Goal: Participate in discussion: Engage in conversation with other users on a specific topic

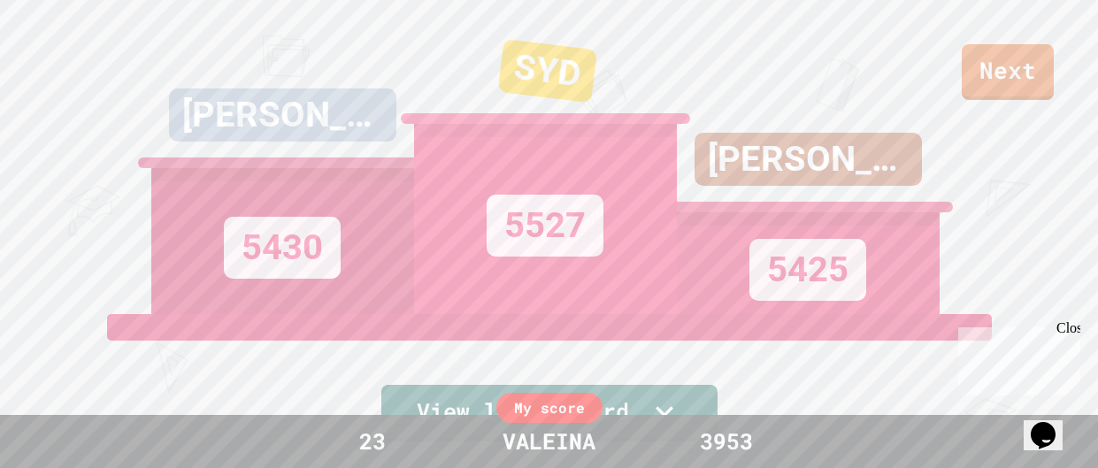
scroll to position [550, 0]
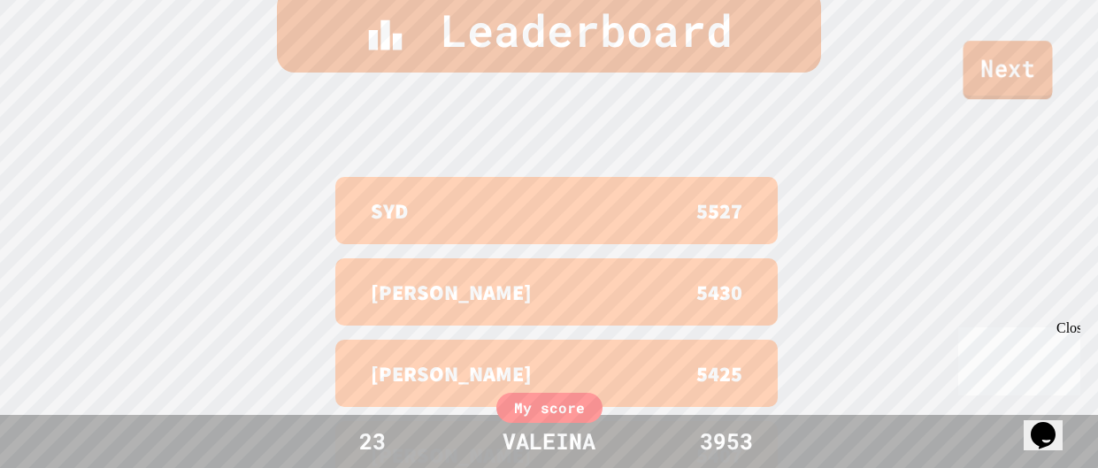
click at [978, 55] on link "Next" at bounding box center [1007, 70] width 89 height 58
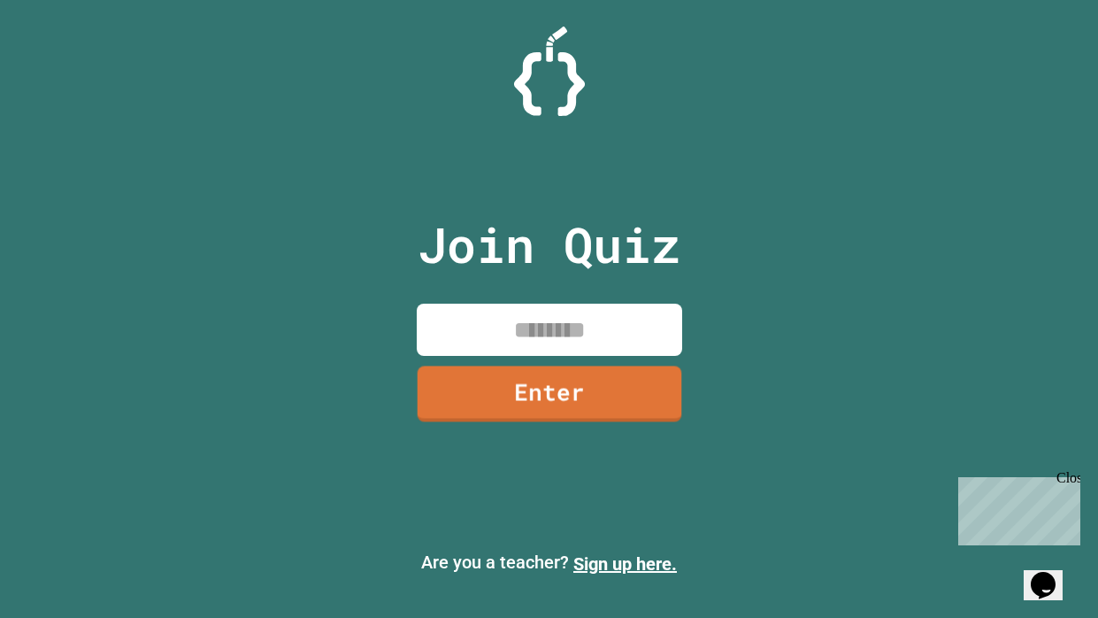
click at [578, 341] on input at bounding box center [549, 329] width 265 height 52
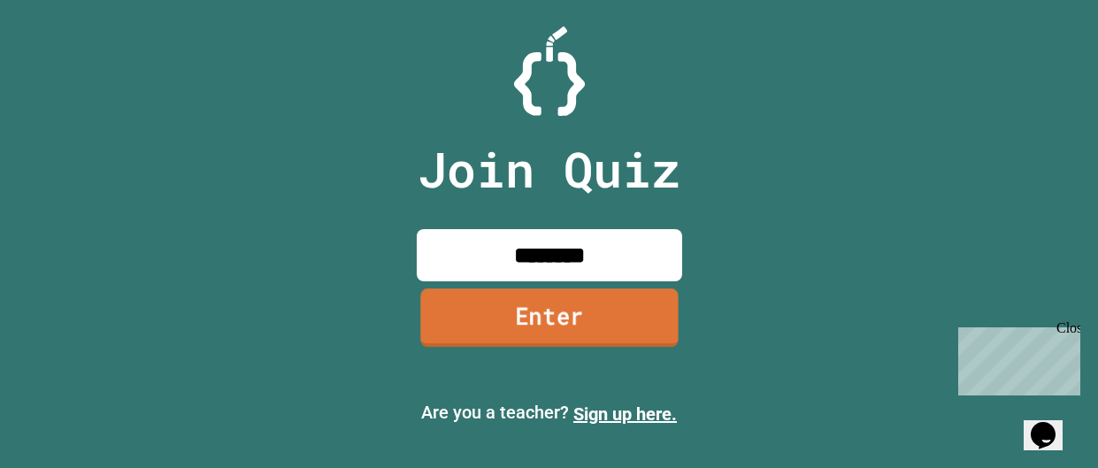
type input "********"
click at [566, 318] on link "Enter" at bounding box center [549, 318] width 269 height 58
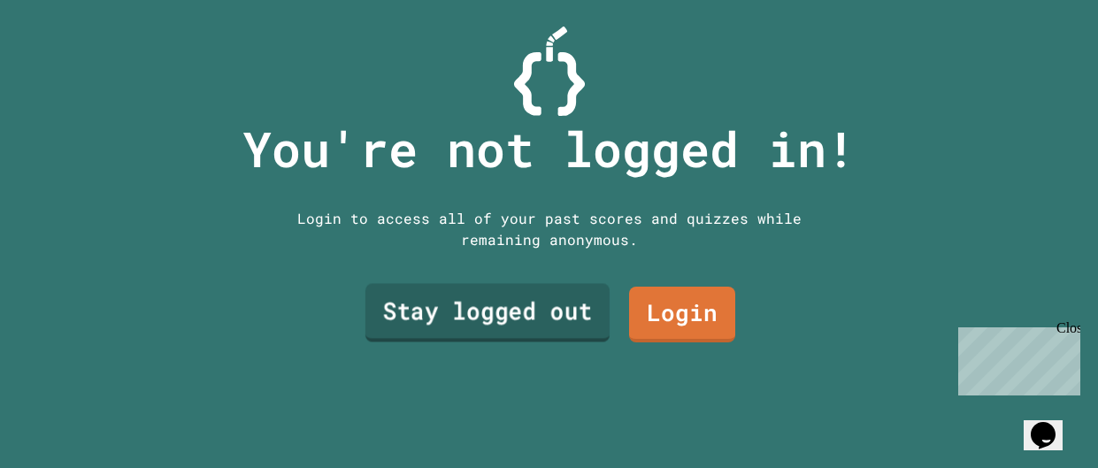
click at [566, 318] on link "Stay logged out" at bounding box center [486, 313] width 244 height 58
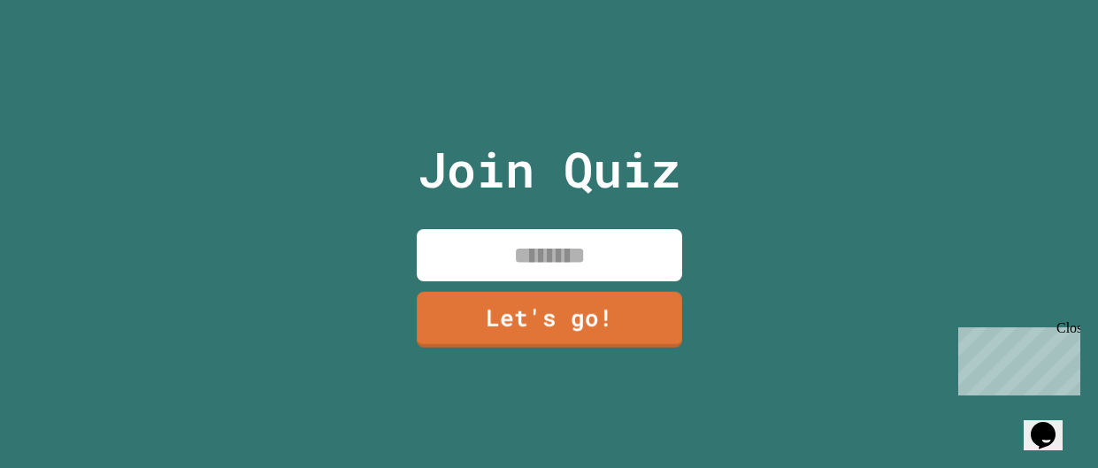
click at [532, 245] on input at bounding box center [549, 255] width 265 height 52
type input "*******"
click at [550, 323] on link "Let's go!" at bounding box center [548, 318] width 269 height 58
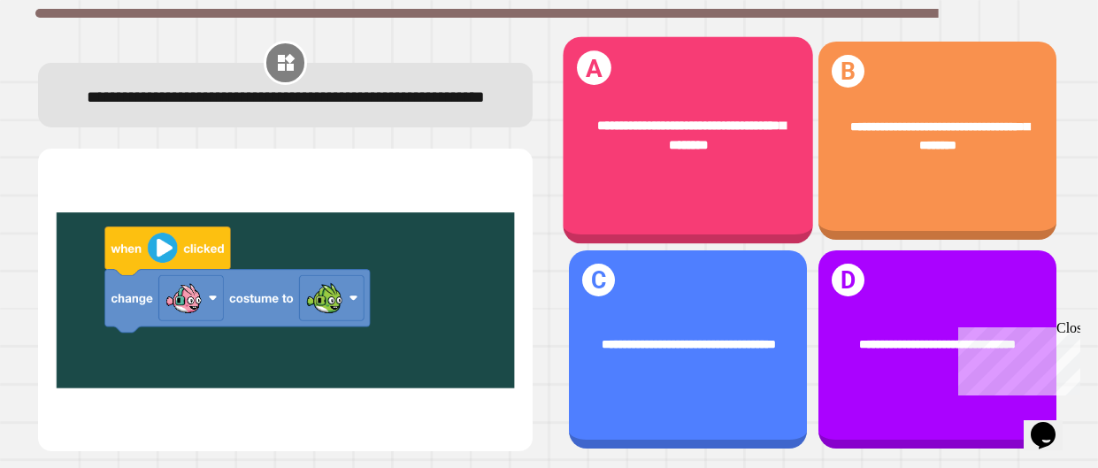
click at [636, 206] on div "**********" at bounding box center [688, 141] width 250 height 208
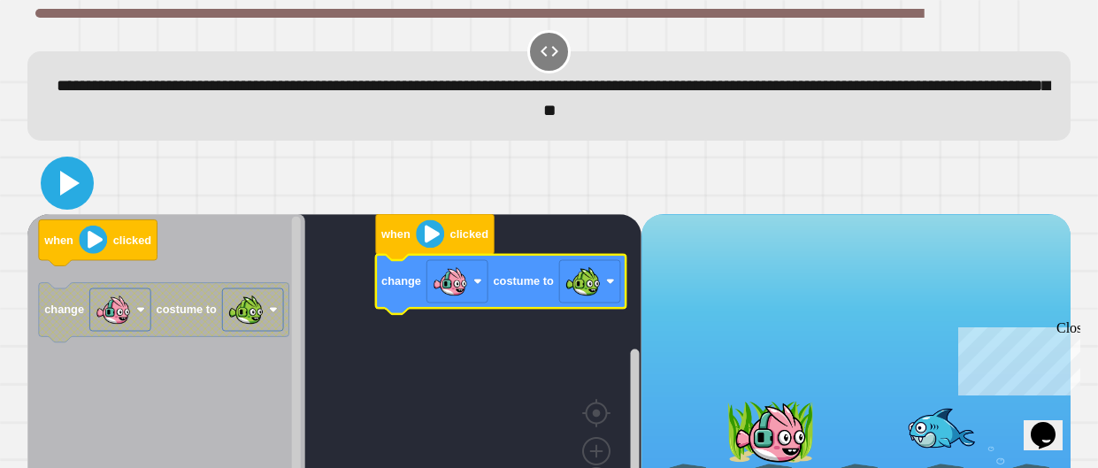
click at [86, 192] on icon at bounding box center [67, 183] width 42 height 42
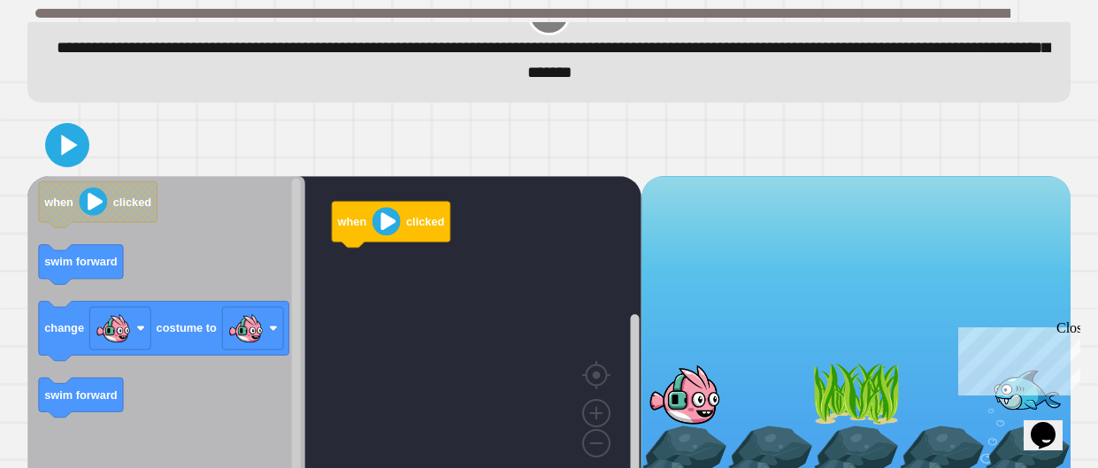
scroll to position [47, 0]
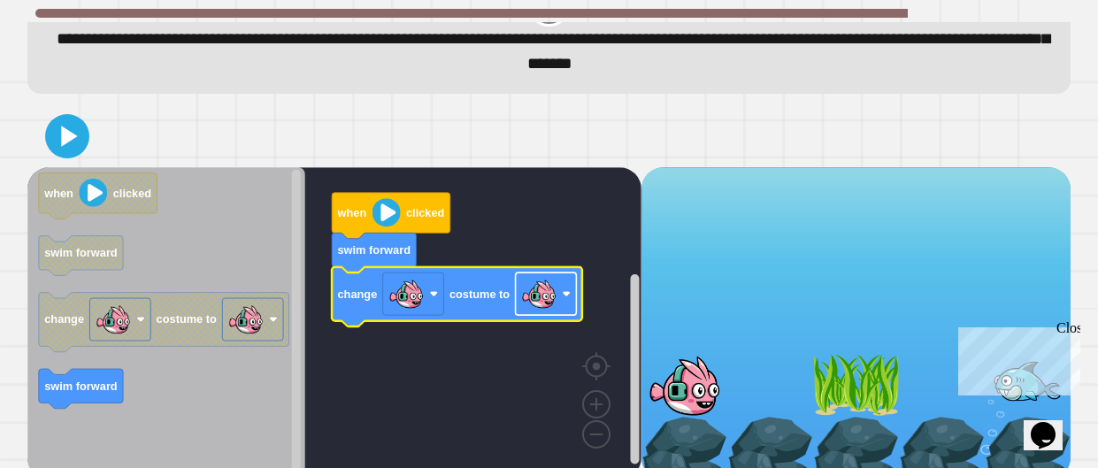
click at [549, 295] on image "Blockly Workspace" at bounding box center [538, 293] width 35 height 35
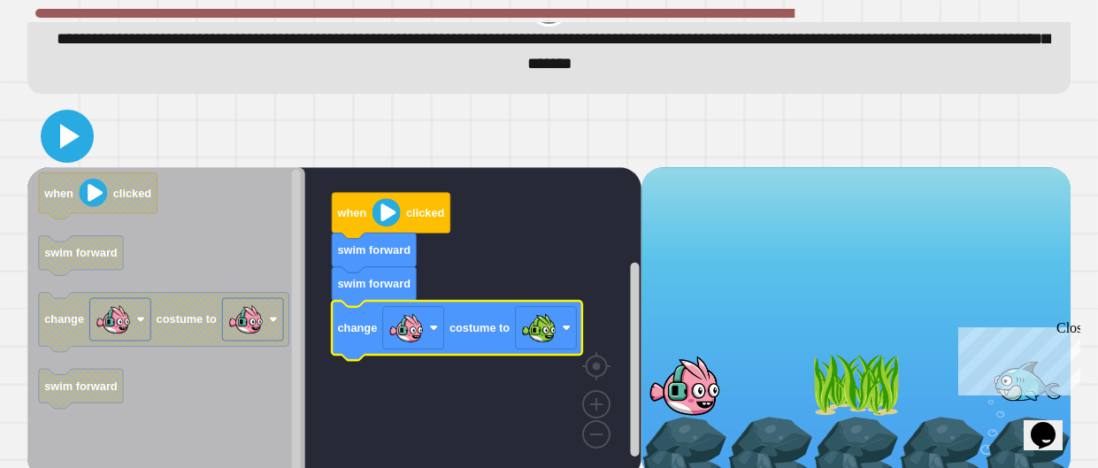
click at [77, 142] on icon at bounding box center [67, 136] width 42 height 42
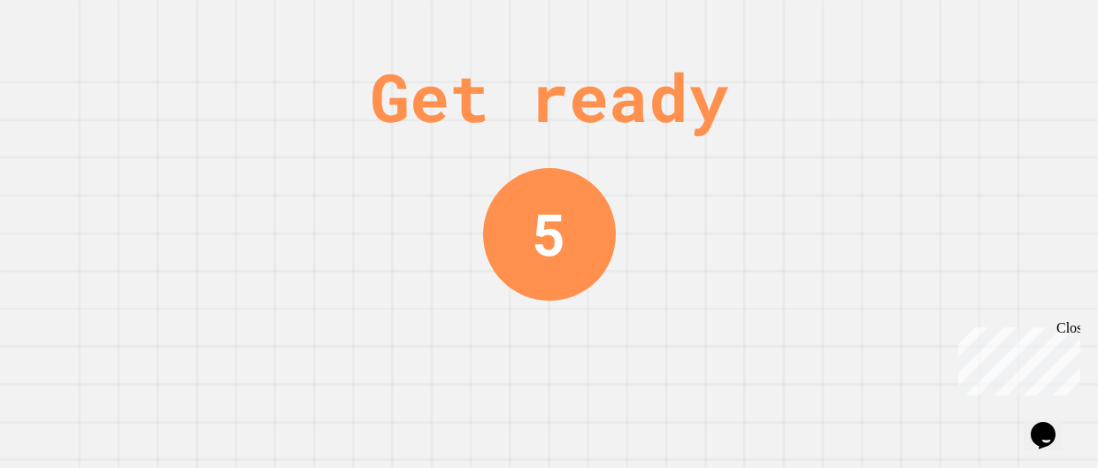
scroll to position [0, 0]
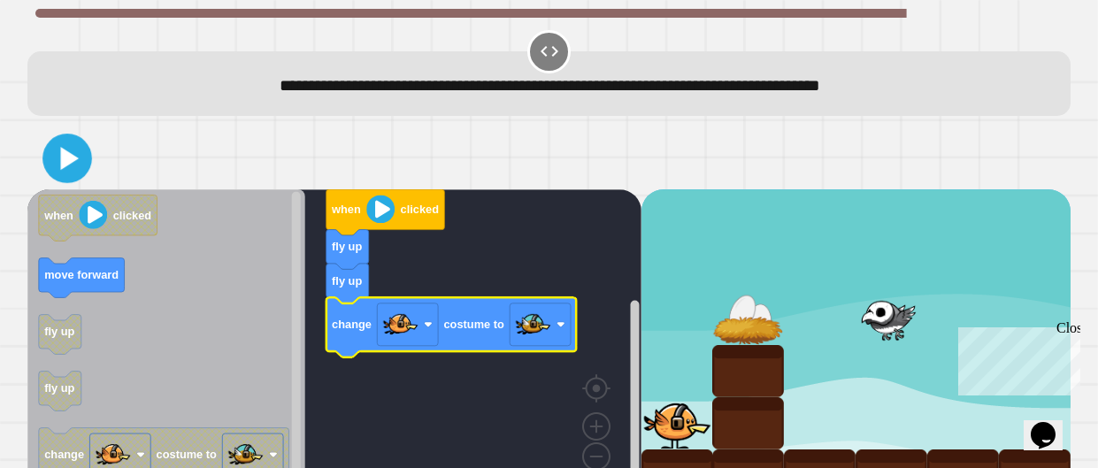
click at [86, 160] on icon at bounding box center [68, 158] width 40 height 40
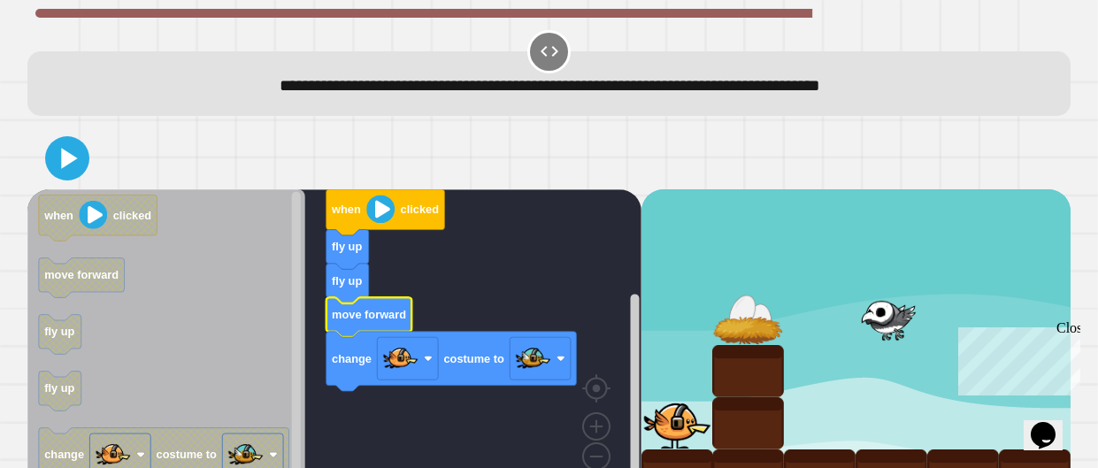
click at [94, 171] on div at bounding box center [548, 158] width 1043 height 62
click at [77, 166] on icon at bounding box center [67, 158] width 42 height 42
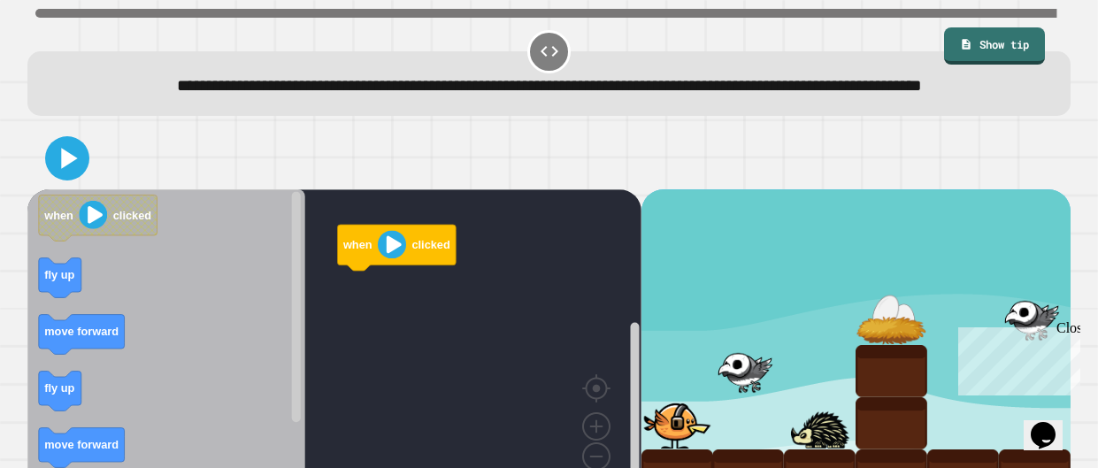
scroll to position [65, 0]
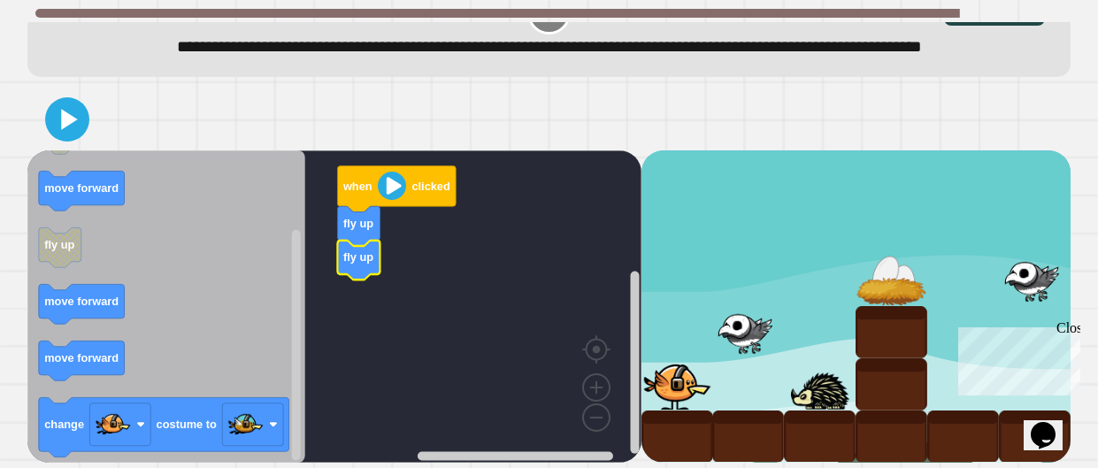
click at [369, 239] on icon "Blockly Workspace" at bounding box center [359, 226] width 42 height 40
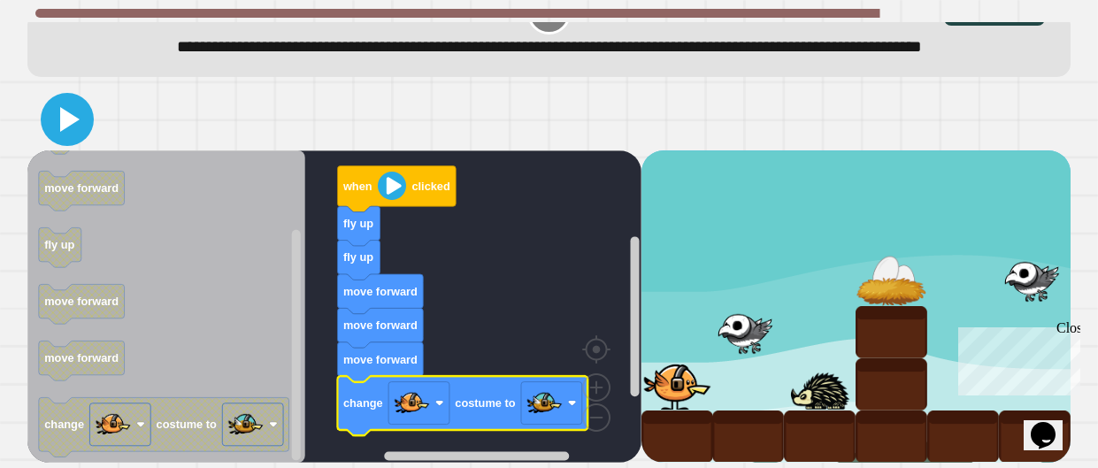
click at [61, 125] on icon at bounding box center [69, 119] width 19 height 25
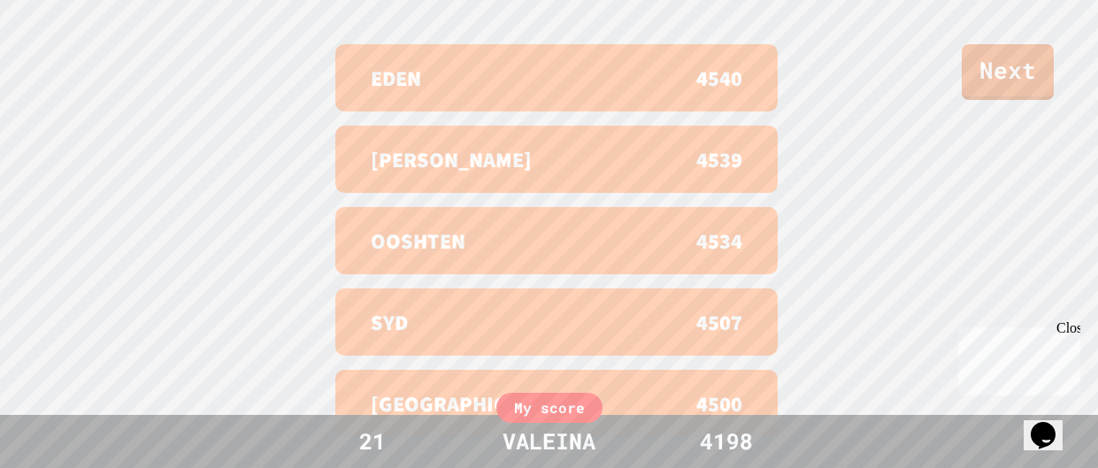
scroll to position [684, 0]
click at [1030, 62] on link "Next" at bounding box center [1007, 69] width 84 height 58
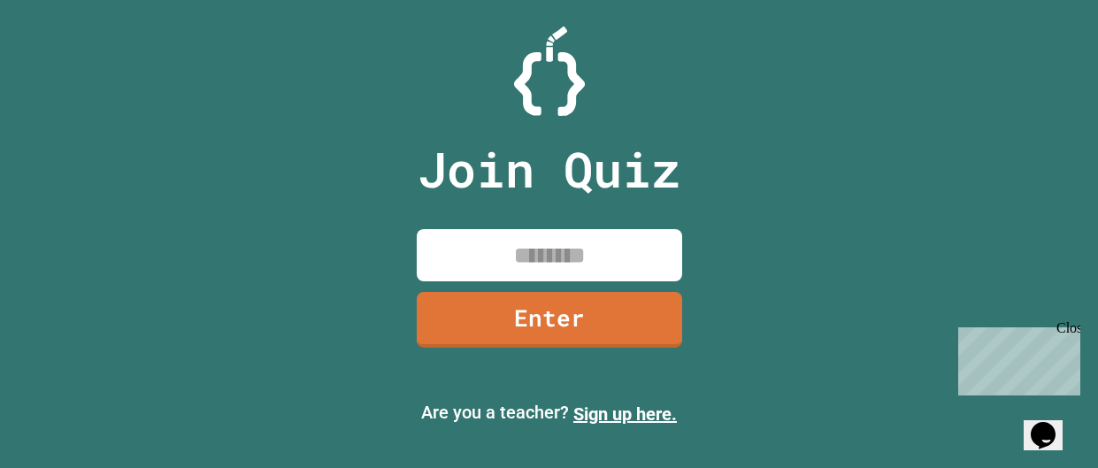
click at [648, 253] on input at bounding box center [549, 255] width 265 height 52
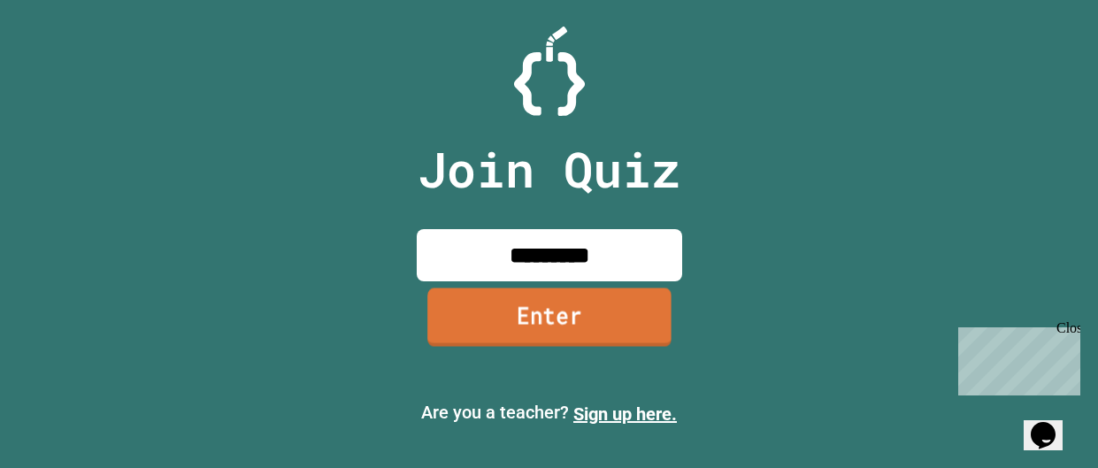
click at [633, 307] on link "Enter" at bounding box center [549, 317] width 244 height 58
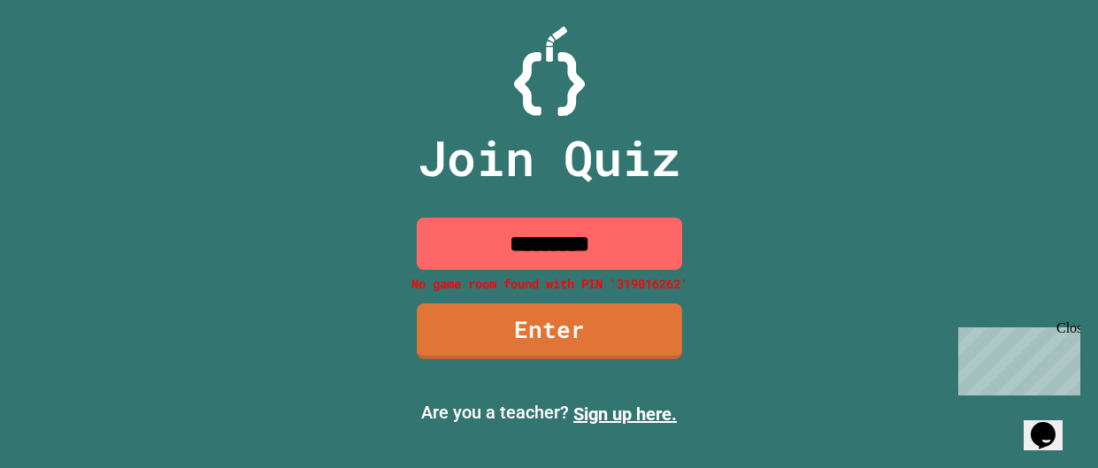
click at [614, 242] on input "*********" at bounding box center [549, 244] width 265 height 52
click at [579, 246] on input "*********" at bounding box center [549, 244] width 265 height 52
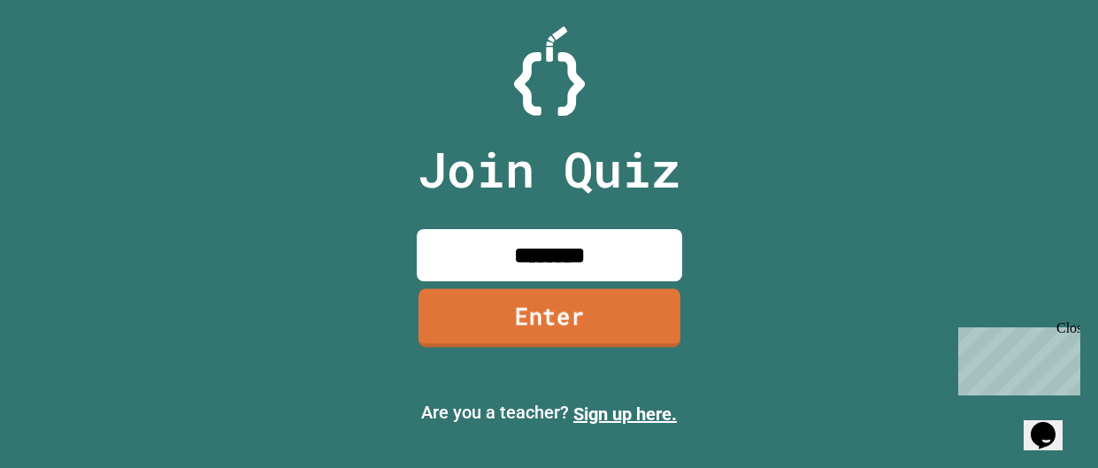
click at [627, 328] on link "Enter" at bounding box center [549, 317] width 262 height 58
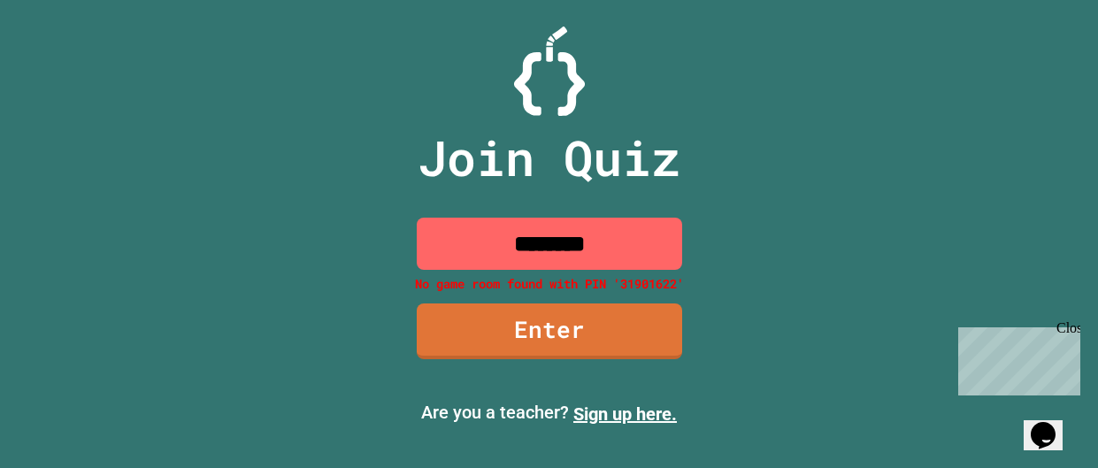
click at [616, 261] on input "********" at bounding box center [549, 244] width 265 height 52
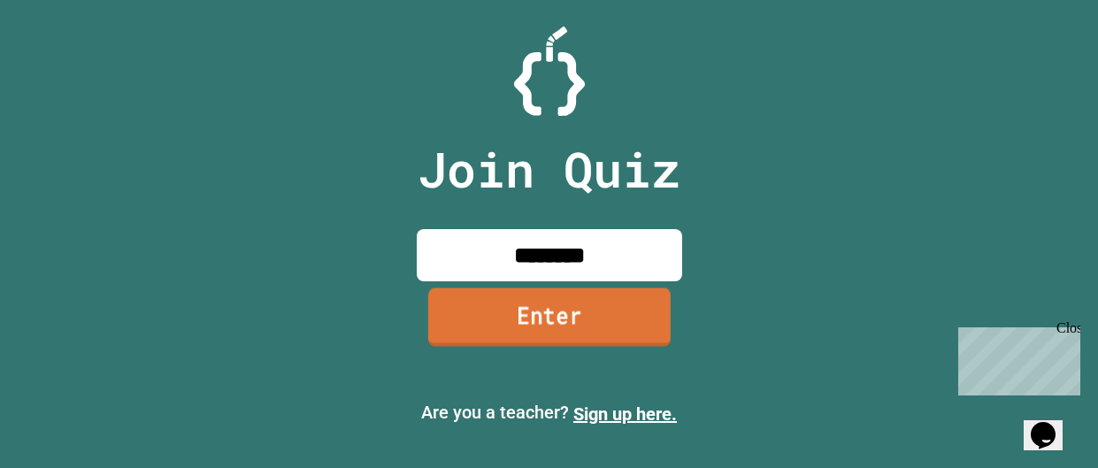
type input "********"
click at [618, 316] on link "Enter" at bounding box center [548, 317] width 242 height 58
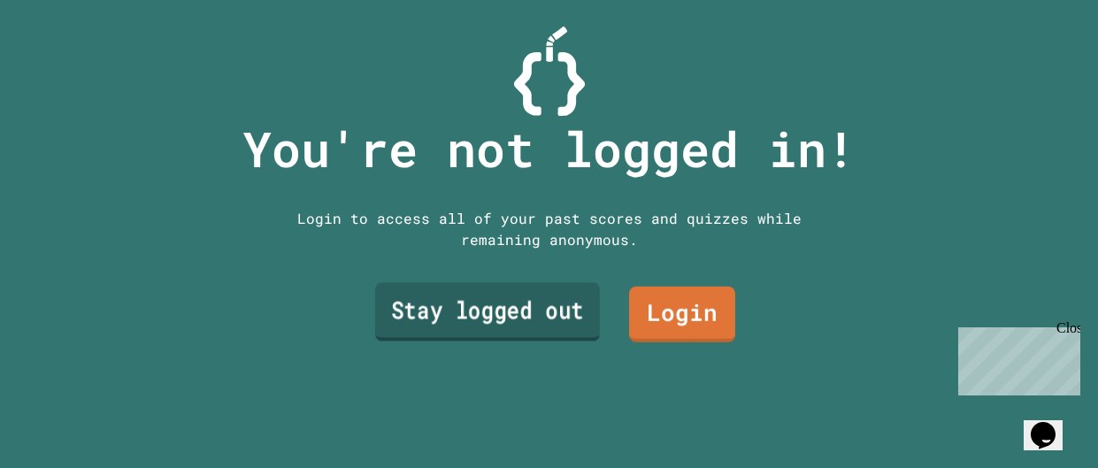
click at [572, 317] on link "Stay logged out" at bounding box center [486, 312] width 225 height 58
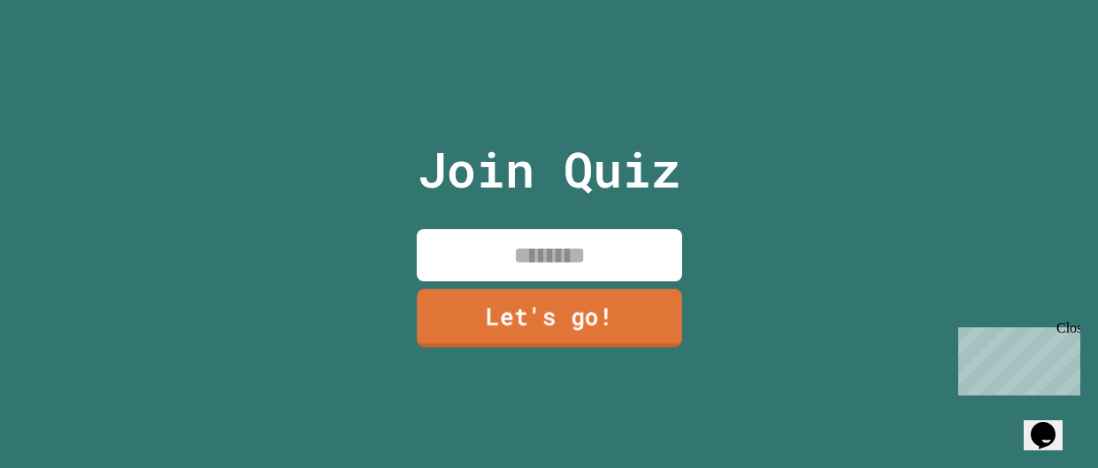
click at [545, 277] on input at bounding box center [549, 255] width 265 height 52
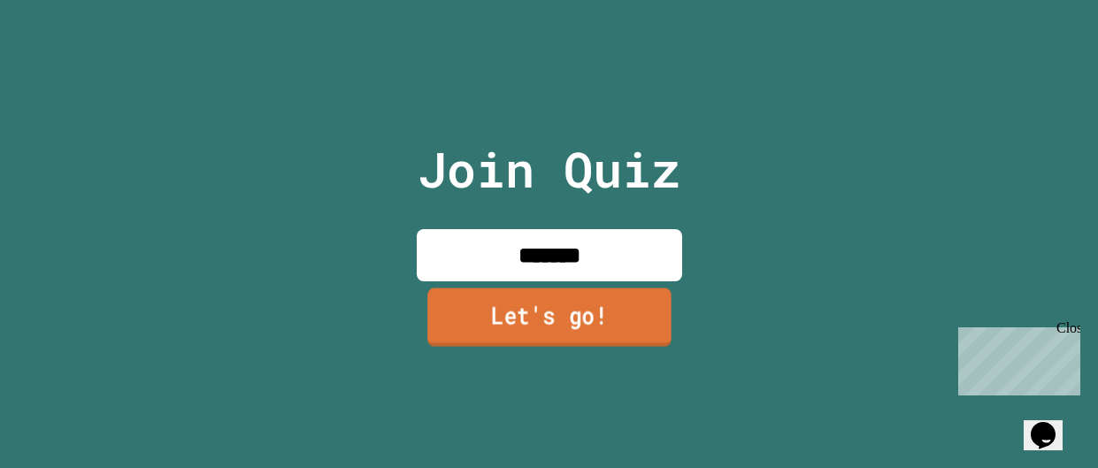
type input "*******"
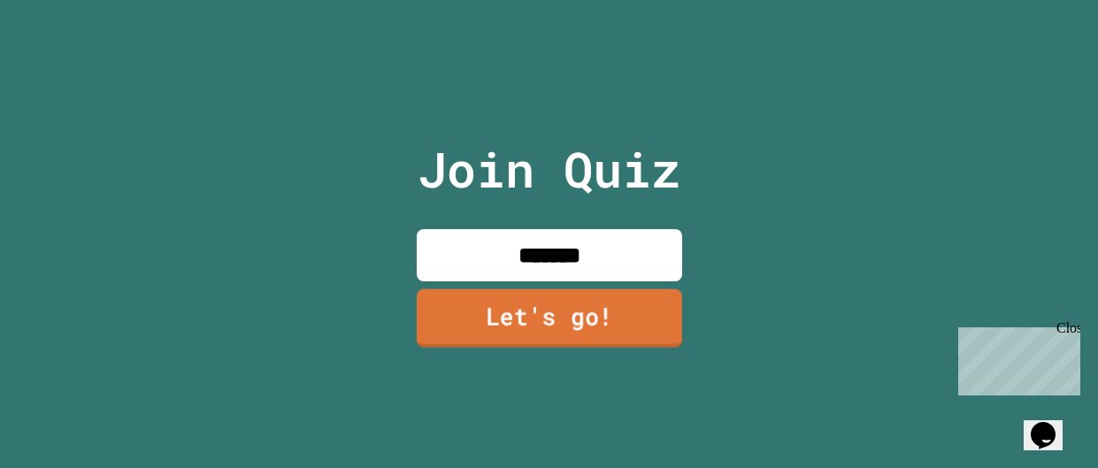
click at [564, 310] on link "Let's go!" at bounding box center [548, 317] width 265 height 58
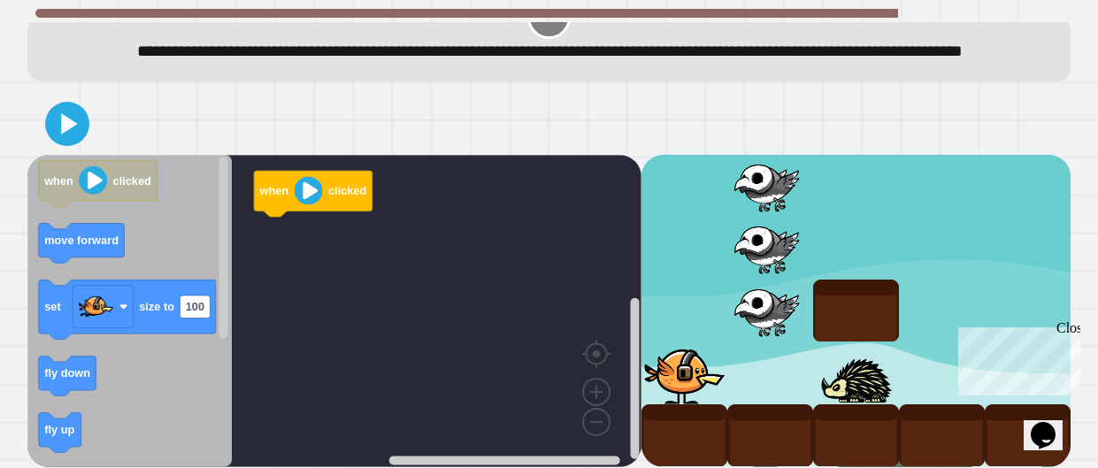
scroll to position [39, 0]
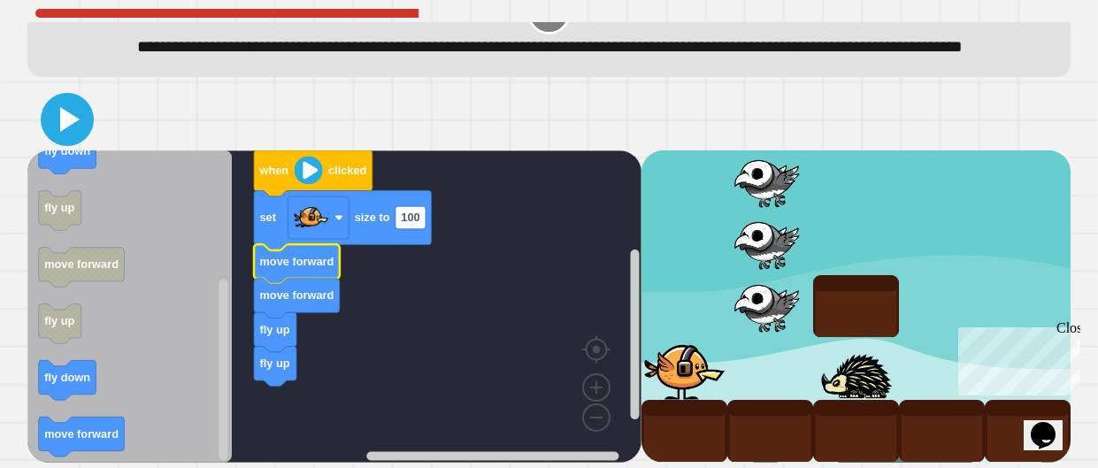
click at [65, 132] on icon at bounding box center [69, 119] width 19 height 25
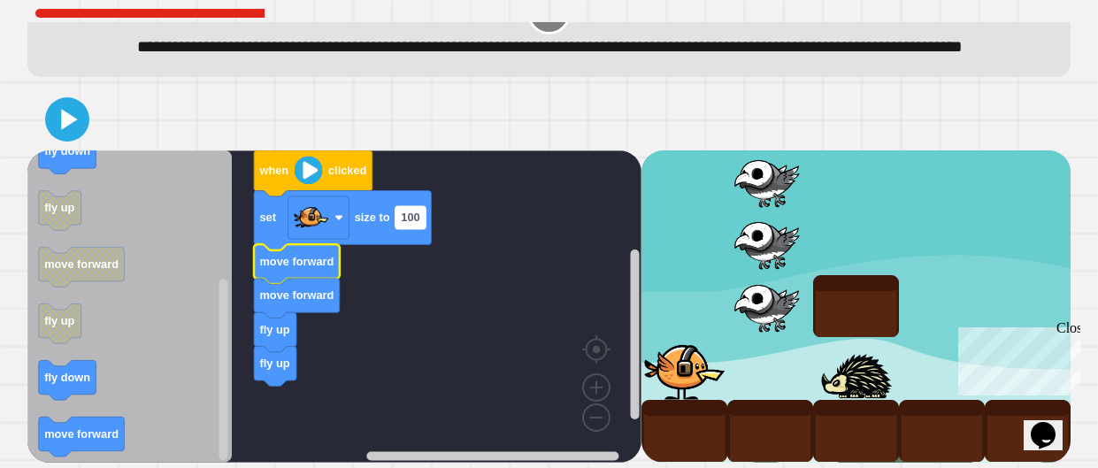
click at [419, 229] on rect "Blockly Workspace" at bounding box center [410, 217] width 30 height 23
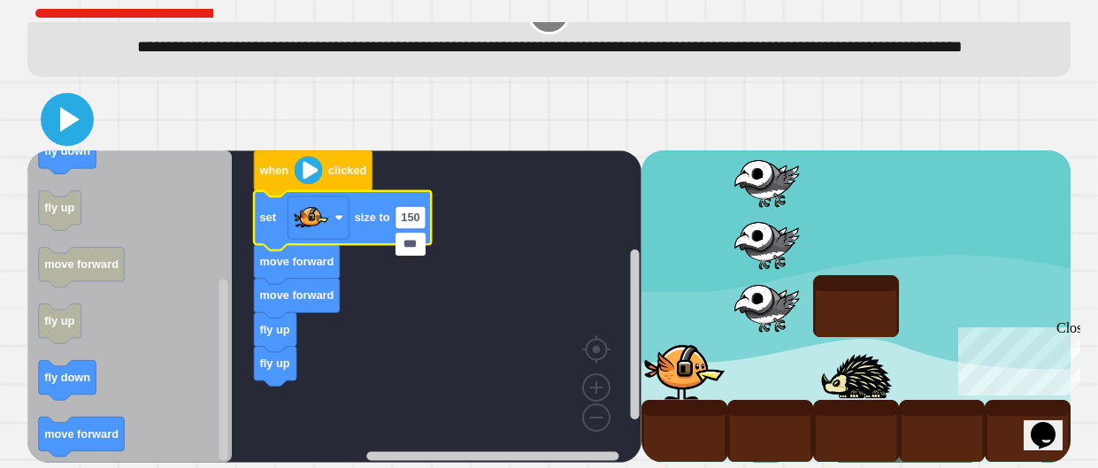
type input "***"
click at [58, 141] on icon at bounding box center [67, 119] width 42 height 42
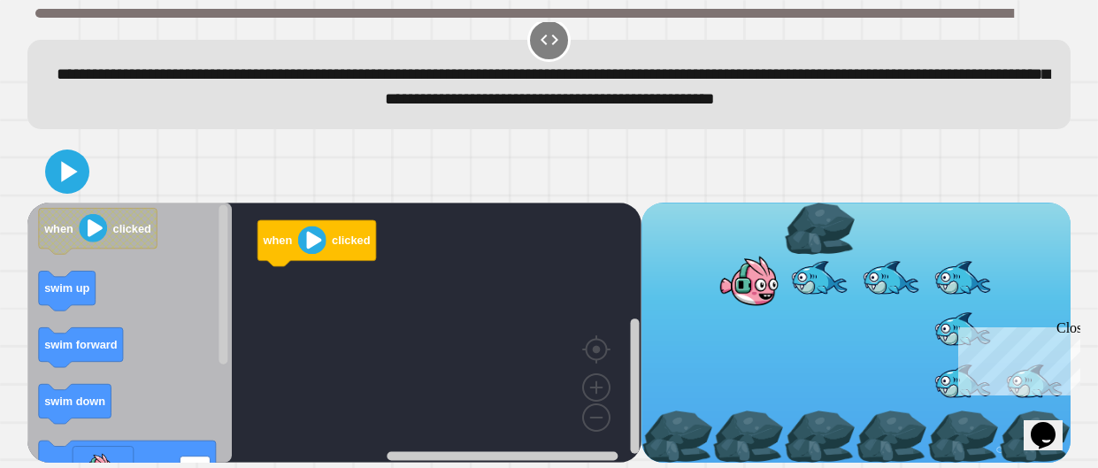
scroll to position [40, 0]
click at [1073, 328] on div "Close" at bounding box center [1067, 331] width 22 height 22
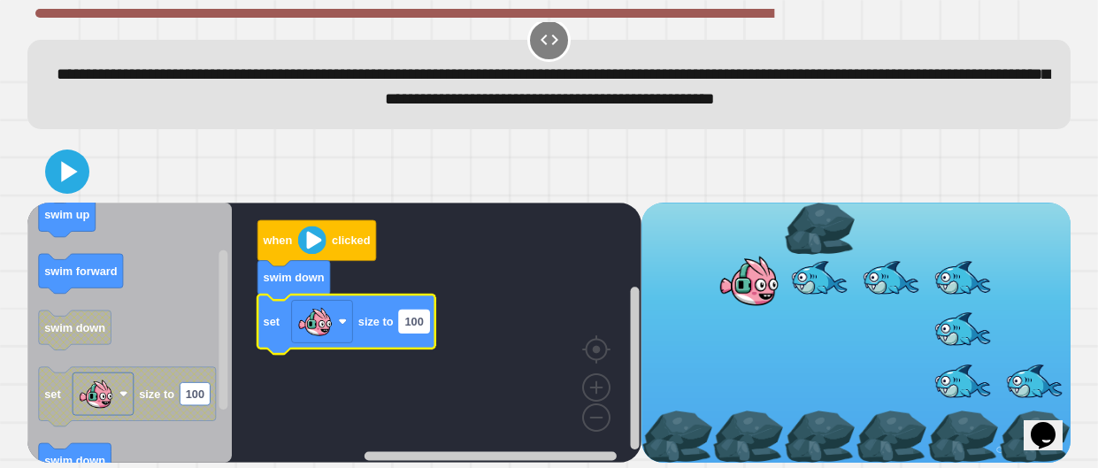
click at [409, 328] on rect "Blockly Workspace" at bounding box center [414, 321] width 30 height 23
type input "***"
click at [573, 392] on rect "Blockly Workspace" at bounding box center [334, 333] width 614 height 260
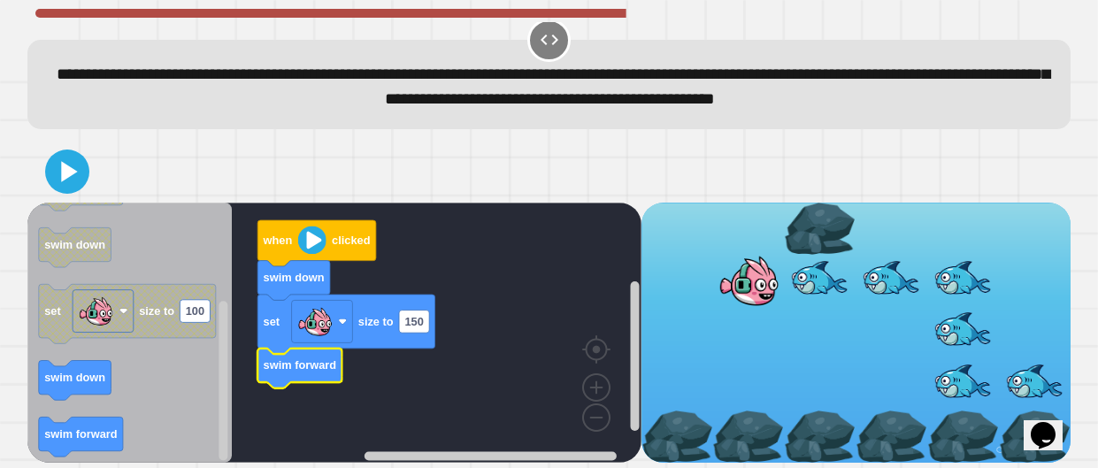
click at [339, 392] on rect "Blockly Workspace" at bounding box center [334, 333] width 614 height 260
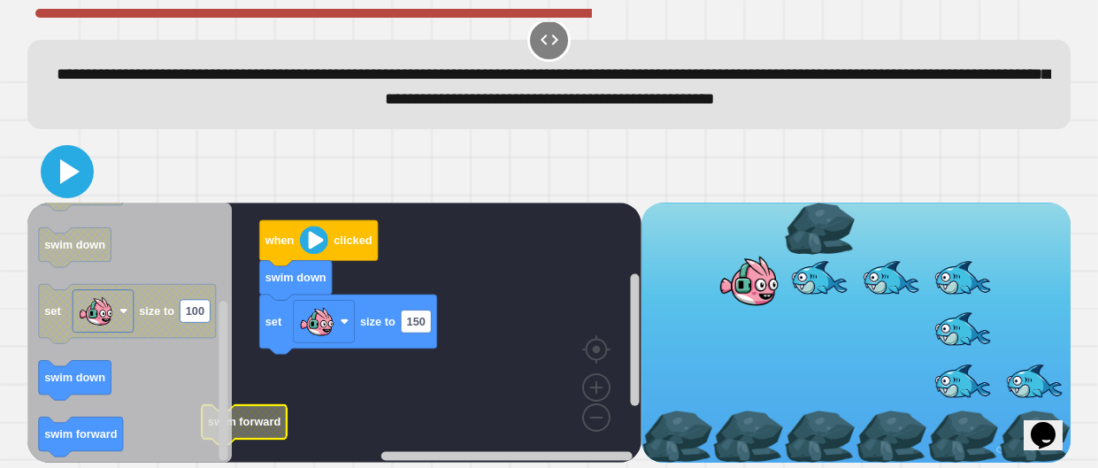
click at [77, 179] on icon at bounding box center [67, 171] width 42 height 42
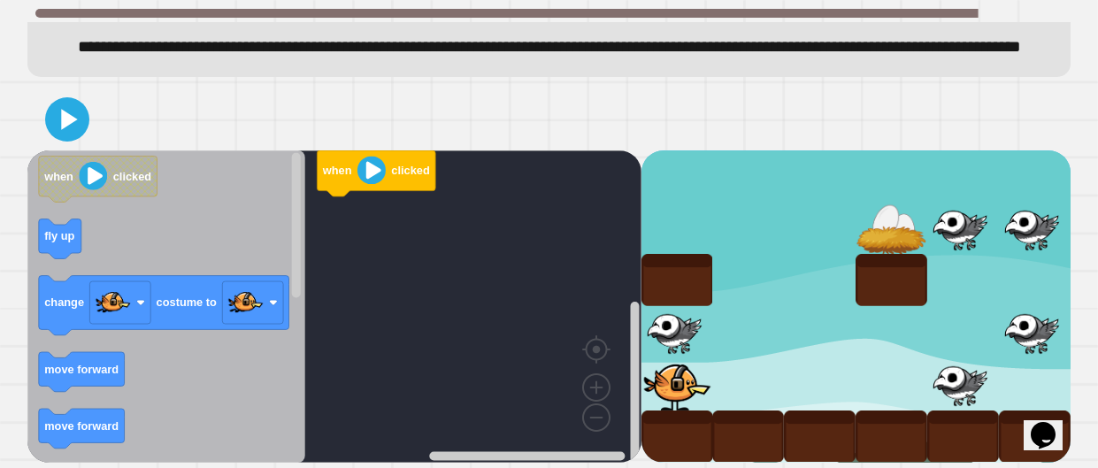
scroll to position [143, 0]
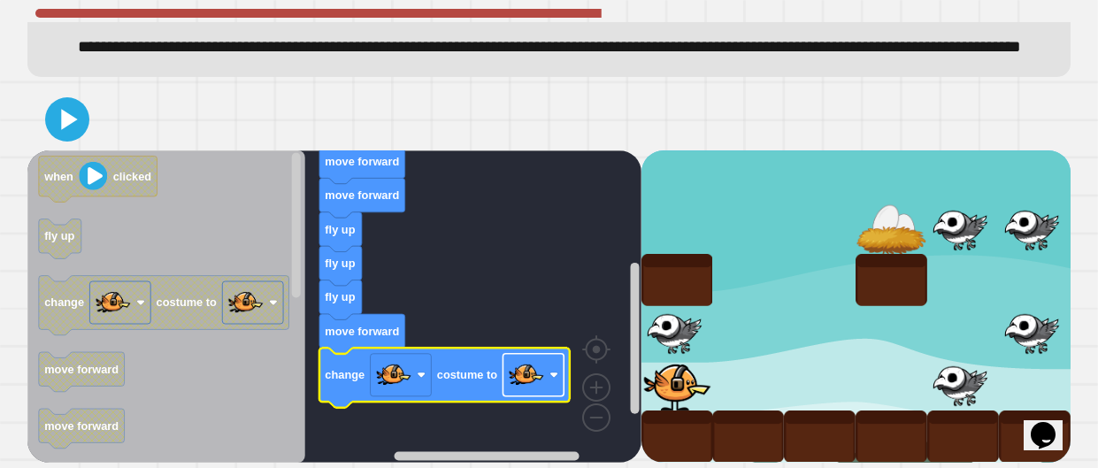
click at [533, 385] on image "Blockly Workspace" at bounding box center [526, 374] width 35 height 35
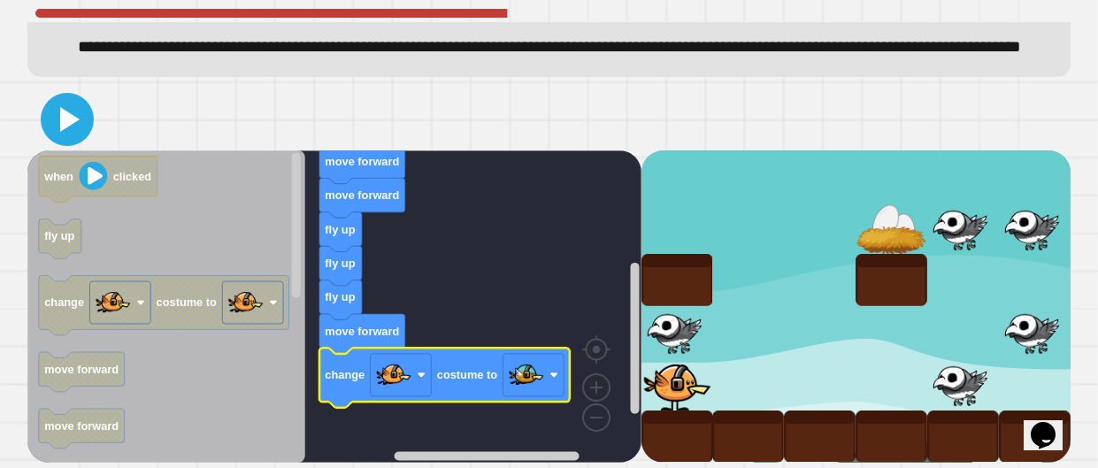
click at [72, 104] on icon at bounding box center [67, 119] width 42 height 42
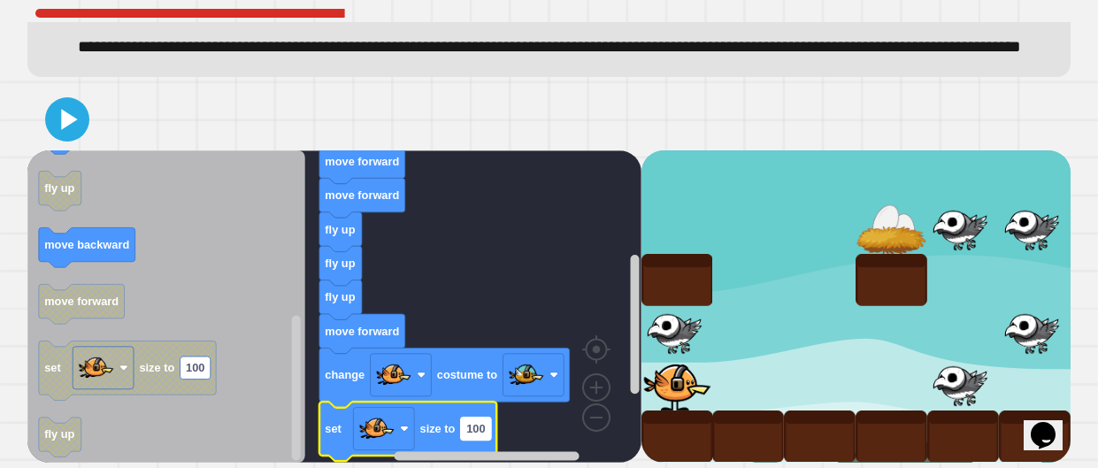
click at [479, 429] on text "100" at bounding box center [475, 428] width 19 height 13
type input "*"
type input "**"
click at [64, 129] on icon at bounding box center [67, 119] width 42 height 42
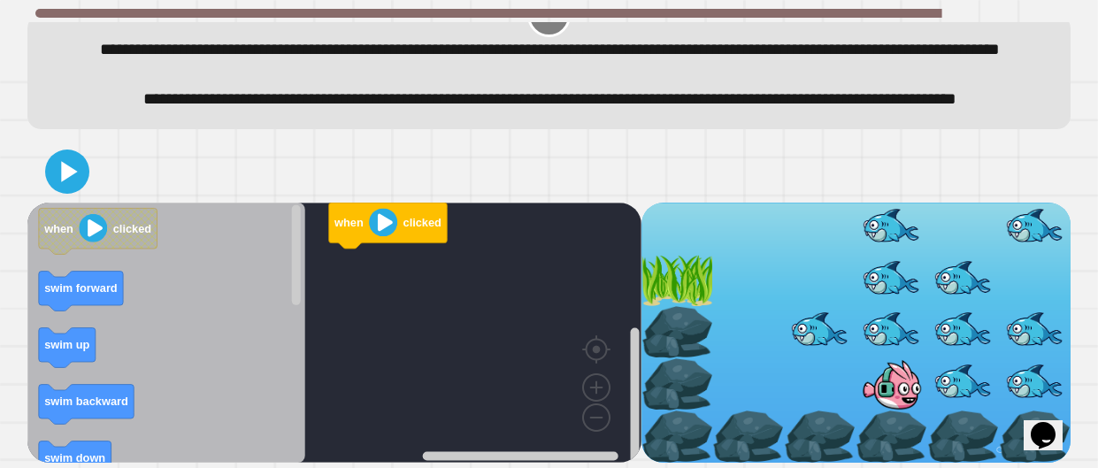
scroll to position [92, 0]
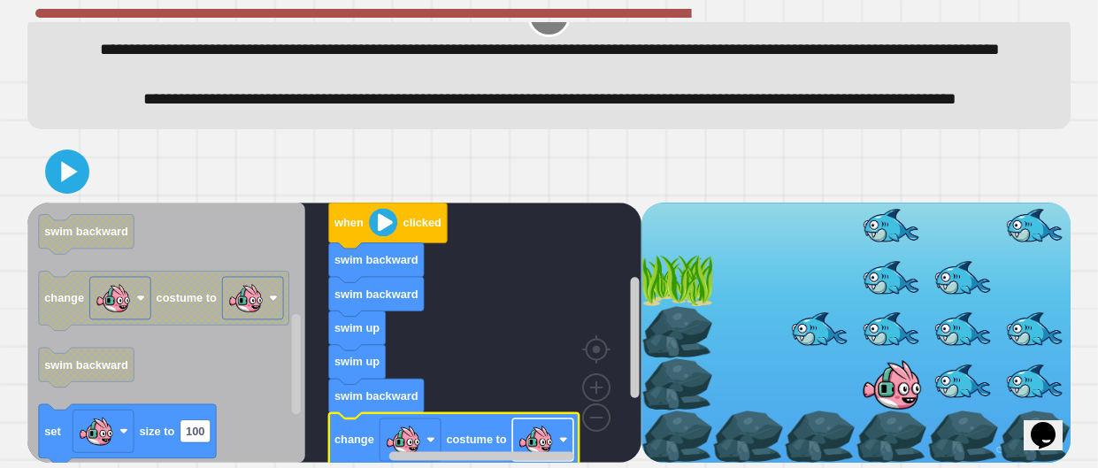
click at [561, 441] on image "Blockly Workspace" at bounding box center [563, 439] width 9 height 9
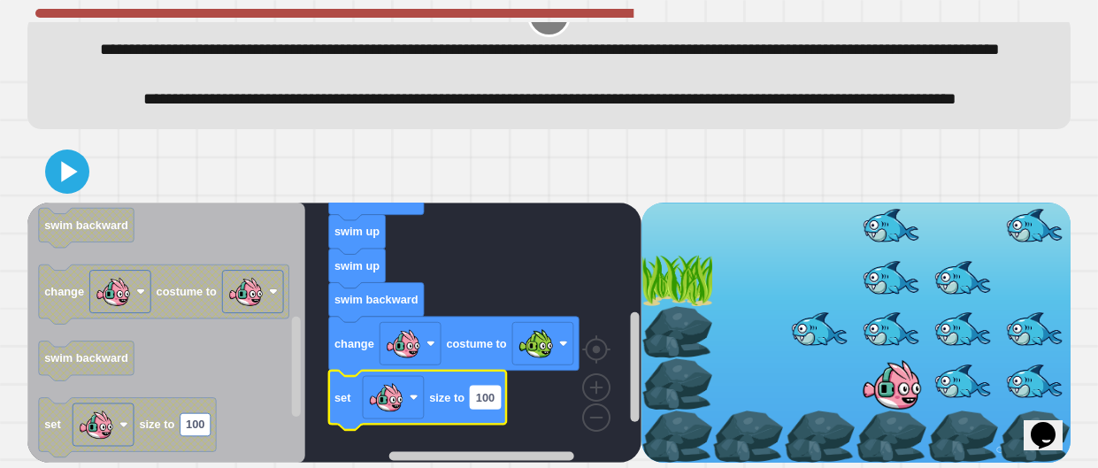
click at [486, 399] on text "100" at bounding box center [485, 396] width 19 height 13
type input "**"
click at [86, 173] on icon at bounding box center [67, 171] width 42 height 42
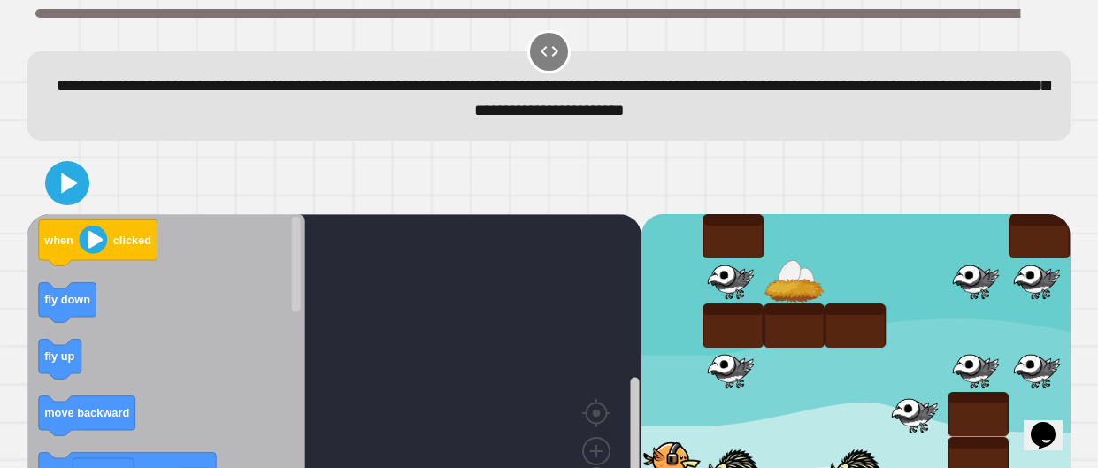
scroll to position [65, 0]
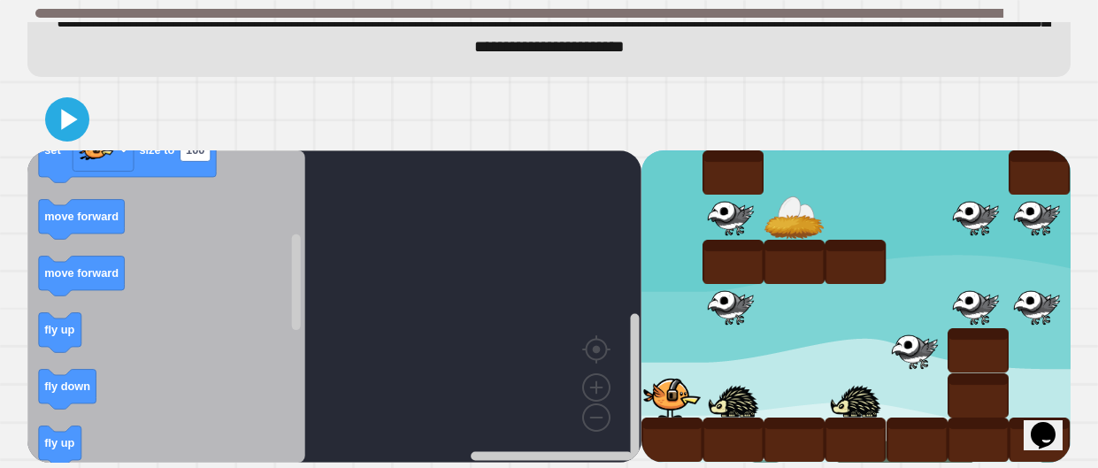
click at [136, 256] on icon "Blockly Workspace" at bounding box center [166, 306] width 278 height 312
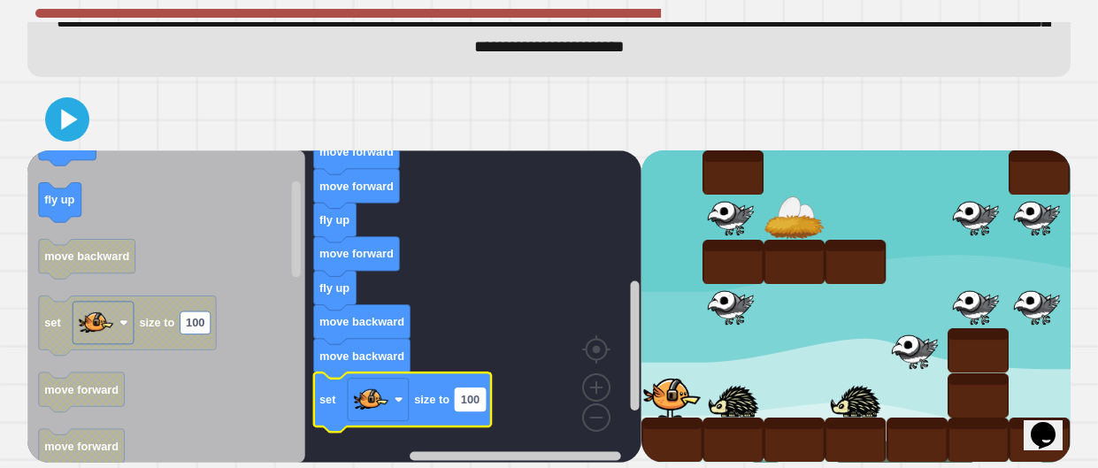
click at [466, 408] on rect "Blockly Workspace" at bounding box center [470, 399] width 30 height 23
type input "**"
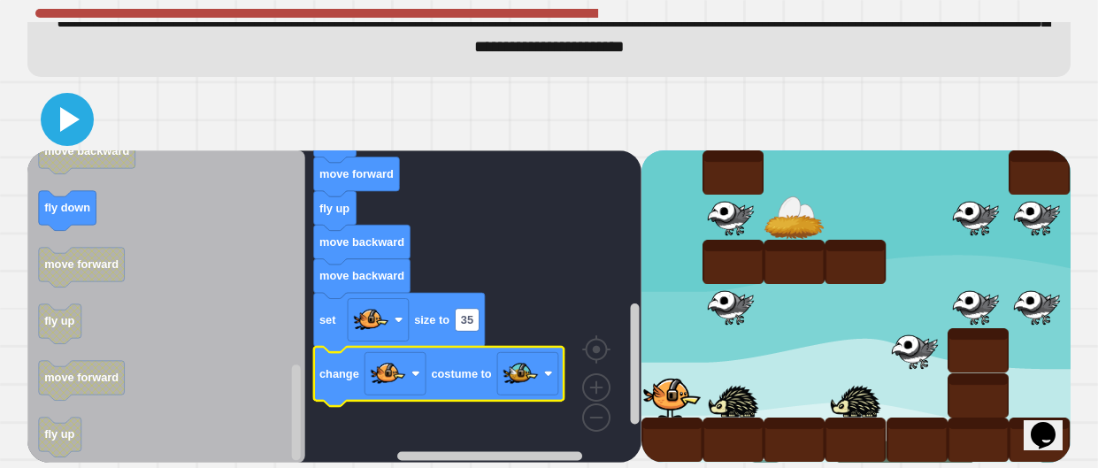
click at [70, 127] on icon at bounding box center [67, 119] width 42 height 42
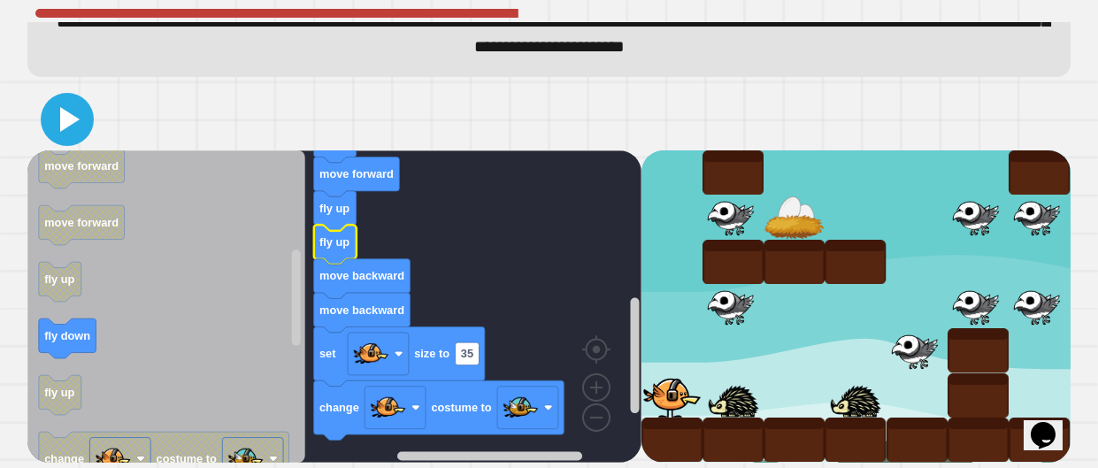
click at [60, 119] on icon at bounding box center [69, 119] width 19 height 25
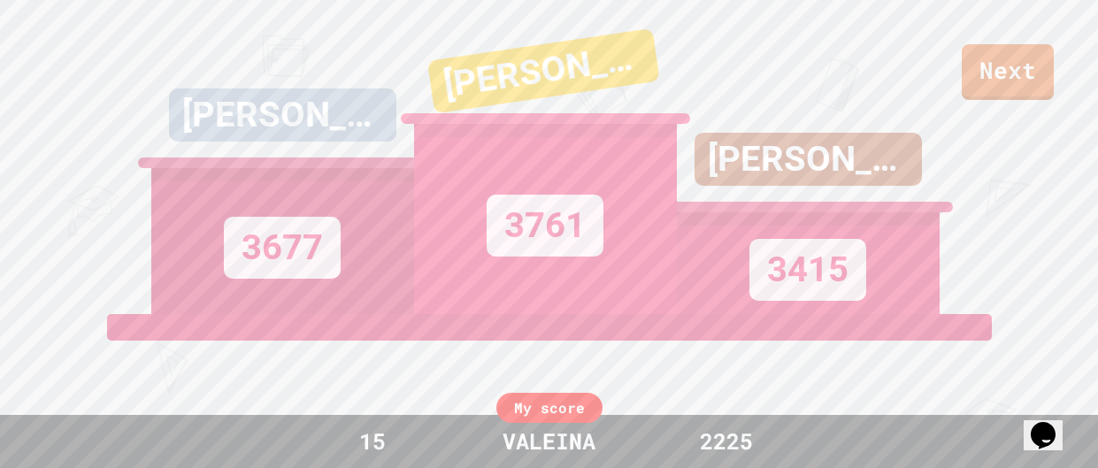
click at [460, 332] on div "View leaderboard" at bounding box center [549, 377] width 336 height 127
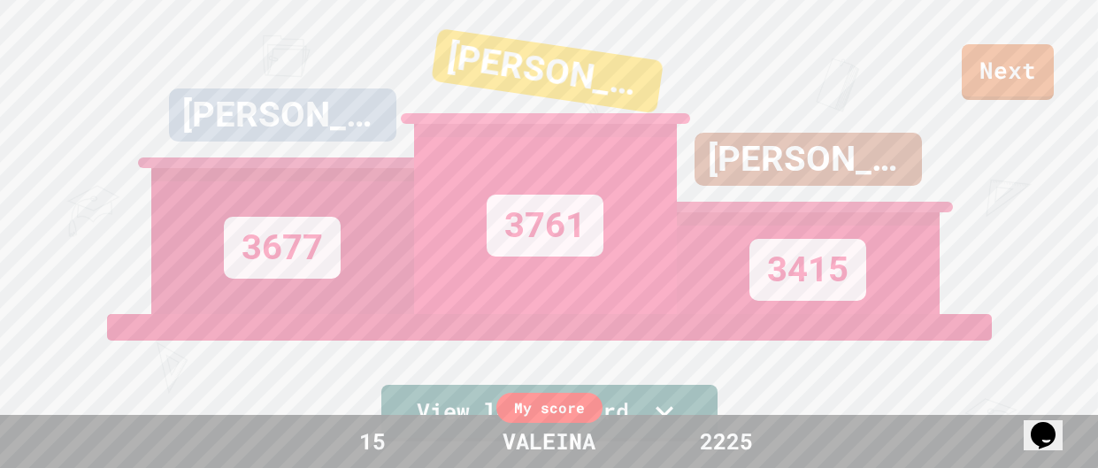
click at [460, 314] on div "[PERSON_NAME] 3677 [PERSON_NAME] 3761 [PERSON_NAME] 3415" at bounding box center [549, 157] width 796 height 314
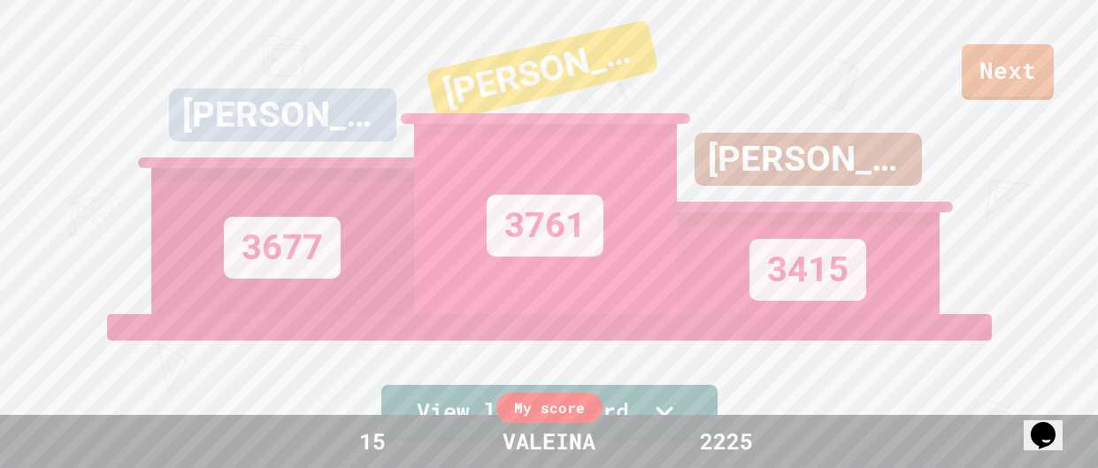
click at [460, 314] on div "[PERSON_NAME] 3677 [PERSON_NAME] 3761 [PERSON_NAME] 3415" at bounding box center [549, 157] width 796 height 314
